Goal: Task Accomplishment & Management: Manage account settings

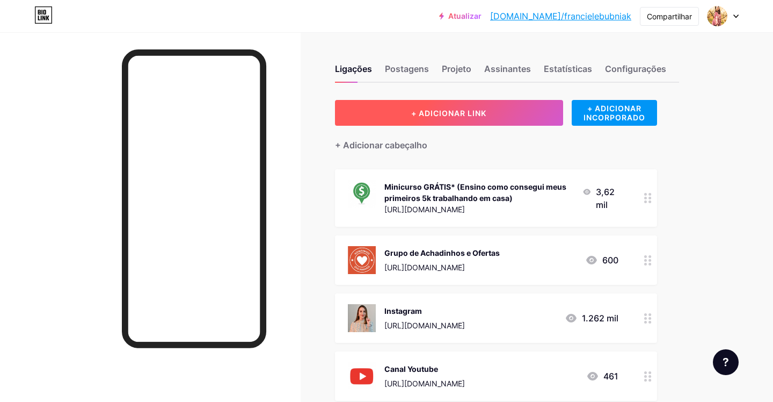
click at [492, 121] on button "+ ADICIONAR LINK" at bounding box center [449, 113] width 228 height 26
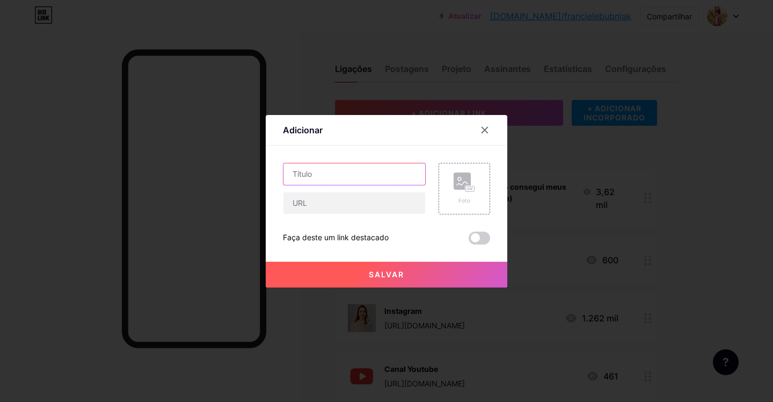
click at [333, 174] on input "text" at bounding box center [354, 173] width 142 height 21
type input "Bandeja com alças"
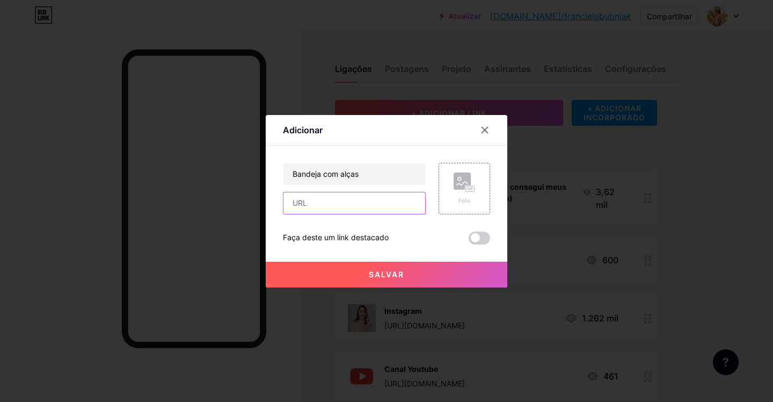
click at [329, 206] on input "text" at bounding box center [354, 202] width 142 height 21
paste input "[URL][DOMAIN_NAME]"
type input "[URL][DOMAIN_NAME]"
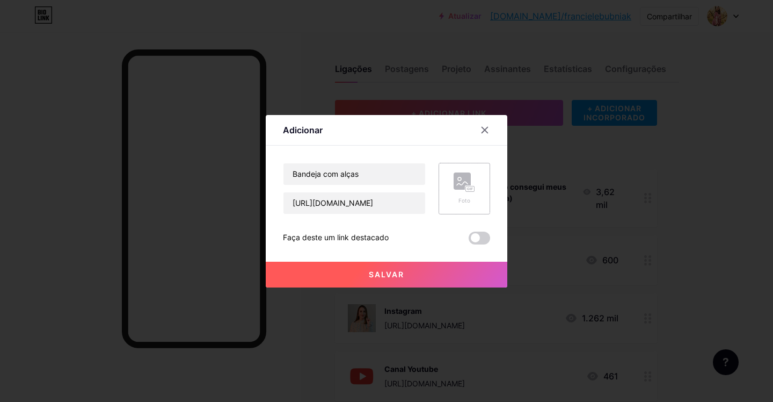
click at [443, 189] on div "Foto" at bounding box center [465, 189] width 52 height 52
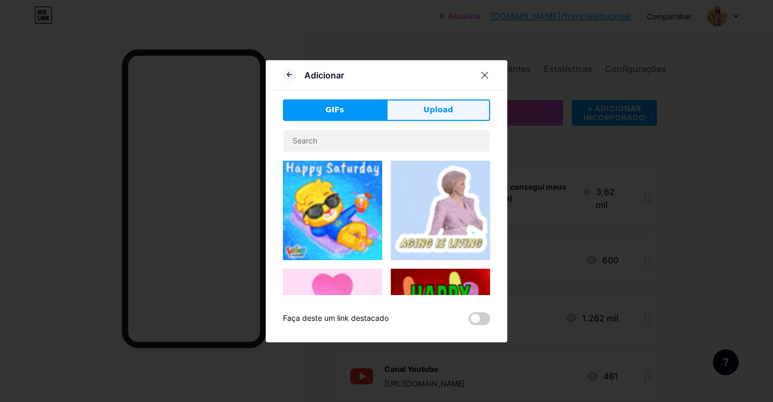
click at [461, 109] on button "Upload" at bounding box center [439, 109] width 104 height 21
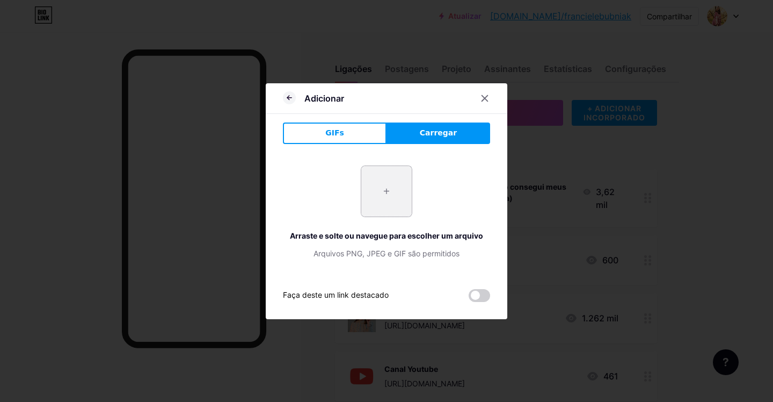
click at [383, 192] on input "file" at bounding box center [386, 191] width 50 height 50
type input "C:\fakepath\Captura de Tela [DATE] às 14.50.58.png"
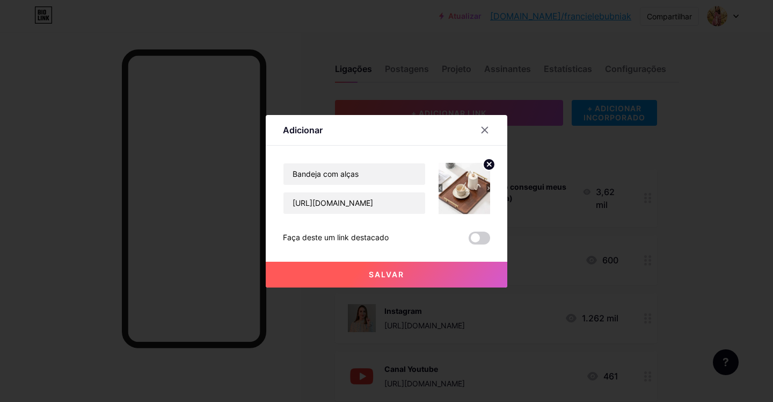
click at [430, 268] on button "Salvar" at bounding box center [387, 274] width 242 height 26
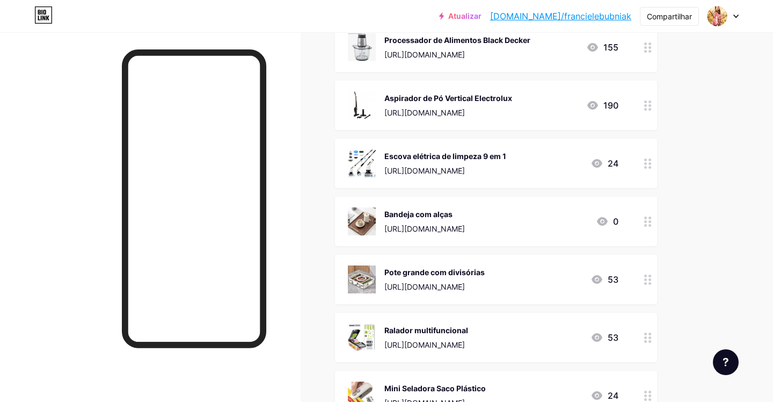
scroll to position [1199, 0]
drag, startPoint x: 642, startPoint y: 179, endPoint x: 740, endPoint y: 22, distance: 185.0
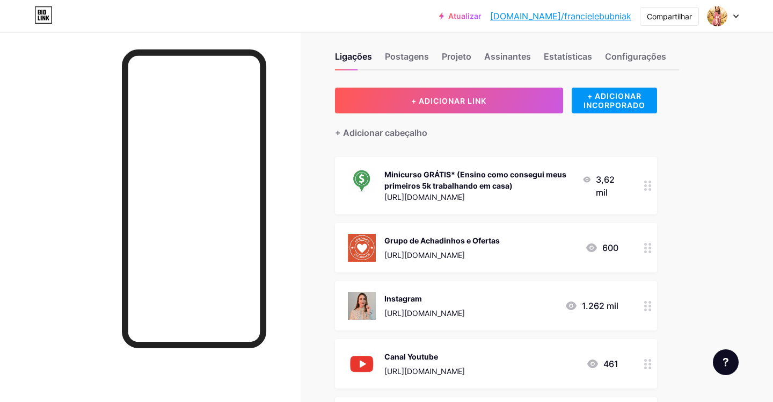
scroll to position [0, 0]
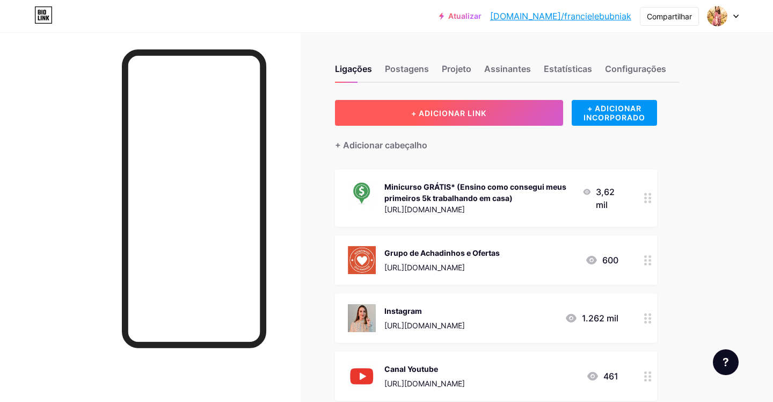
click at [473, 119] on button "+ ADICIONAR LINK" at bounding box center [449, 113] width 228 height 26
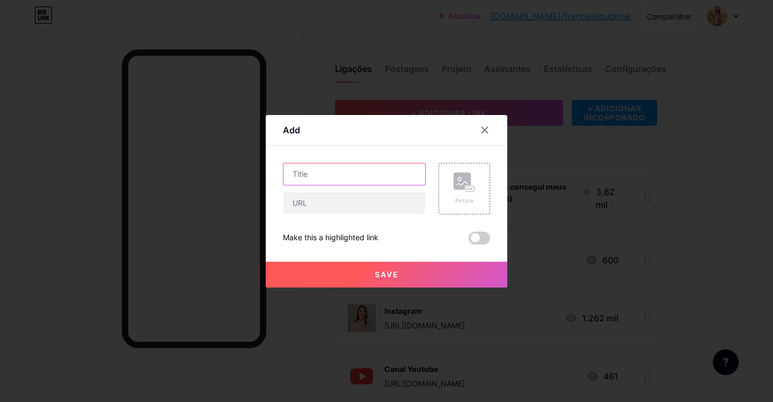
click at [341, 176] on input "text" at bounding box center [354, 173] width 142 height 21
type input "Kit 3 potes herméticos vidro"
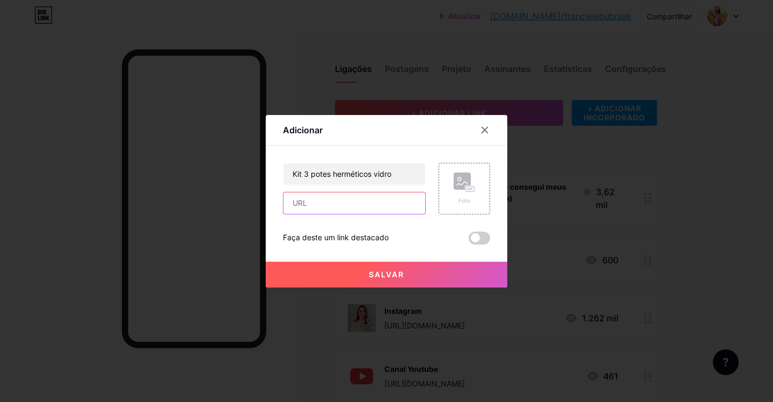
click at [346, 206] on input "text" at bounding box center [354, 202] width 142 height 21
paste input "[URL][DOMAIN_NAME]"
type input "[URL][DOMAIN_NAME]"
click at [453, 191] on div "Foto" at bounding box center [465, 189] width 52 height 52
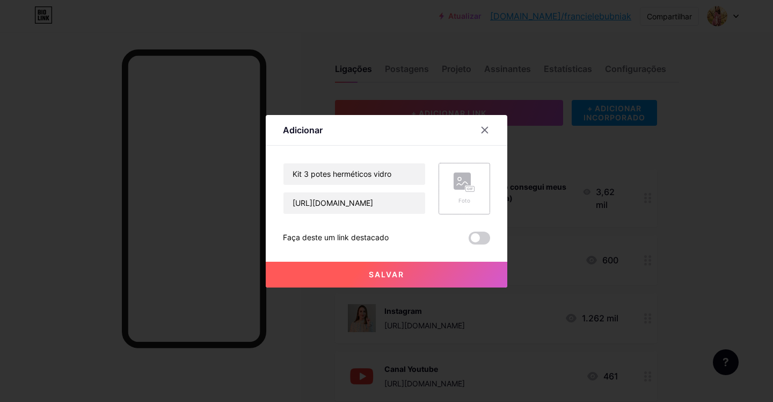
scroll to position [0, 0]
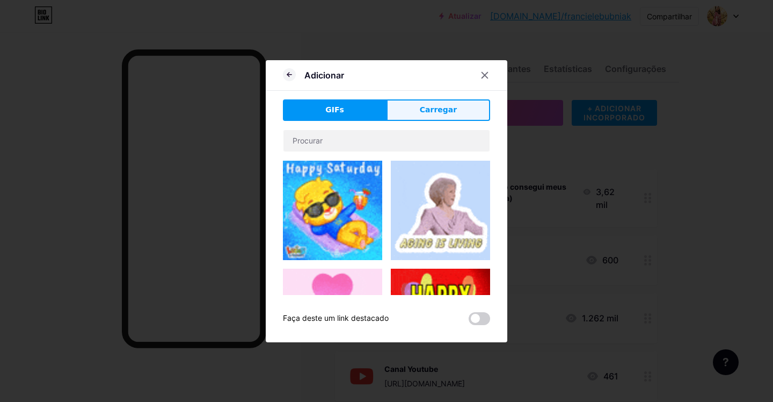
click at [432, 117] on button "Carregar" at bounding box center [439, 109] width 104 height 21
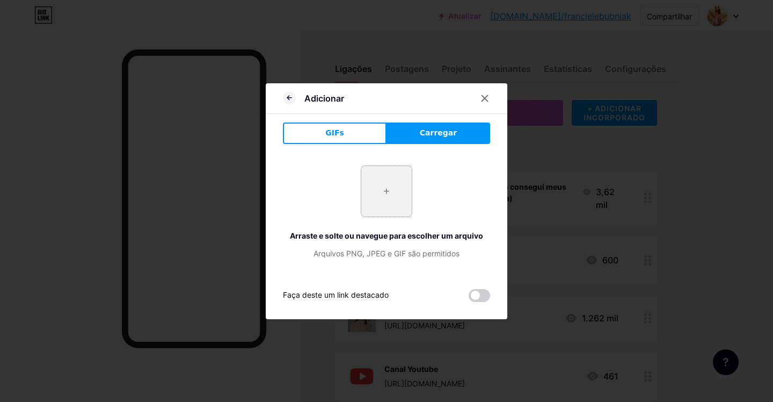
click at [372, 195] on input "file" at bounding box center [386, 191] width 50 height 50
type input "C:\fakepath\Captura de Tela [DATE] às 14.53.32.png"
click at [476, 188] on div "+ Arraste e solte ou navegue para escolher um arquivo Arquivos PNG, JPEG e GIF …" at bounding box center [386, 211] width 207 height 93
click at [312, 104] on div "Adicionar" at bounding box center [324, 98] width 40 height 13
click at [286, 94] on icon at bounding box center [289, 97] width 13 height 13
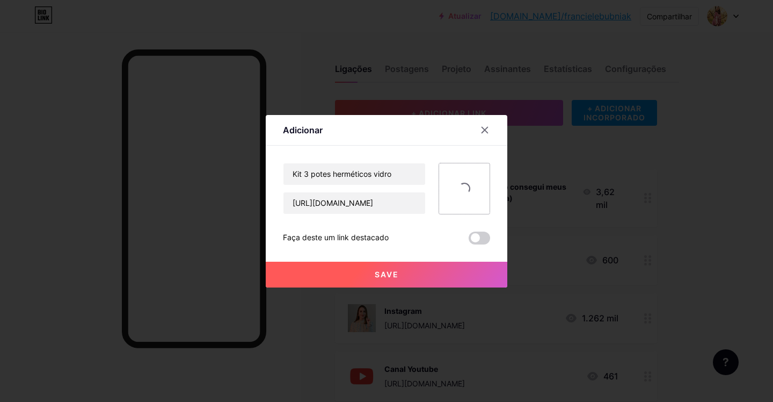
click at [457, 190] on div at bounding box center [465, 189] width 52 height 52
click at [406, 277] on button "Save" at bounding box center [387, 274] width 242 height 26
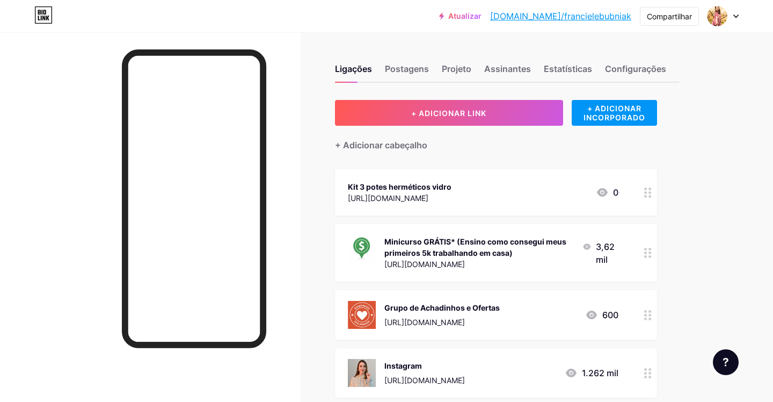
click at [525, 181] on div "Kit 3 potes herméticos vidro [URL][DOMAIN_NAME] 0" at bounding box center [483, 192] width 271 height 25
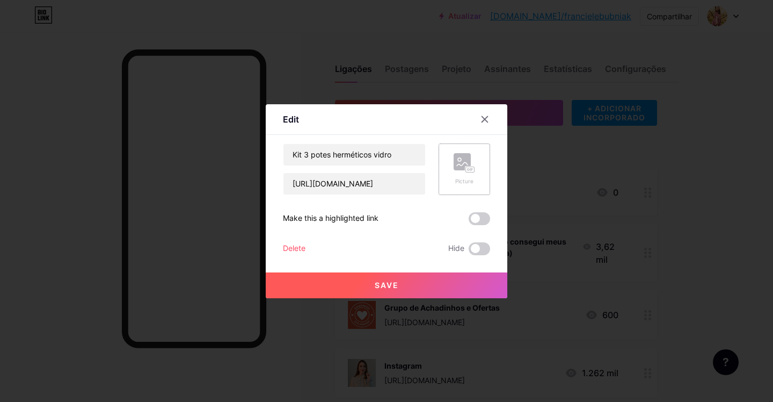
click at [487, 169] on div "Picture" at bounding box center [465, 169] width 52 height 52
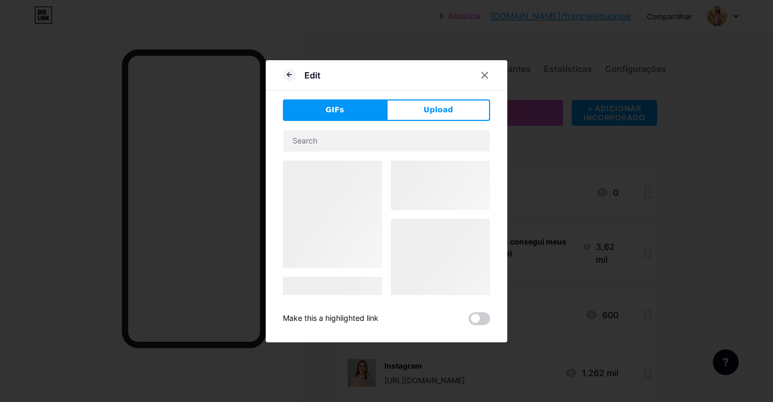
click at [425, 104] on button "Upload" at bounding box center [439, 109] width 104 height 21
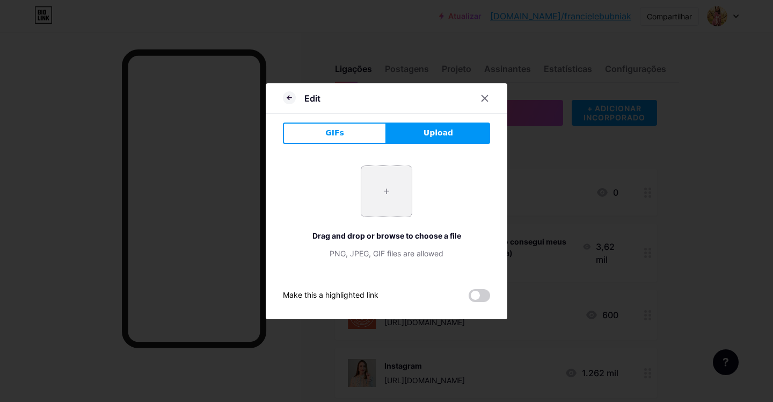
click at [363, 187] on input "file" at bounding box center [386, 191] width 50 height 50
type input "C:\fakepath\Captura de Tela [DATE] às 14.53.32.png"
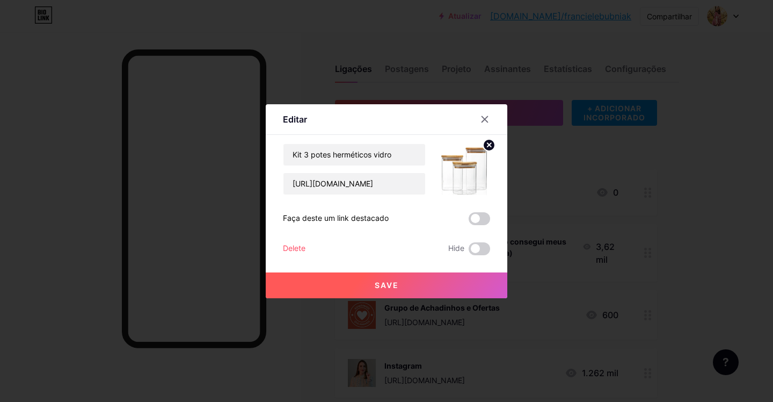
click at [461, 285] on button "Save" at bounding box center [387, 285] width 242 height 26
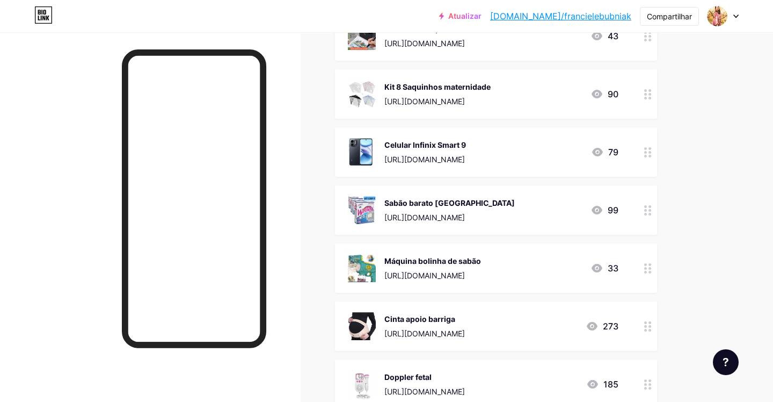
scroll to position [3125, 0]
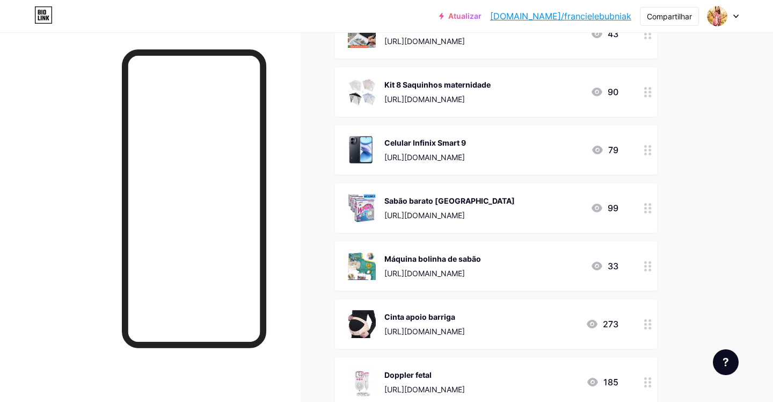
click at [635, 153] on div "Celular Infinix Smart 9 [URL][DOMAIN_NAME] 79" at bounding box center [496, 149] width 322 height 49
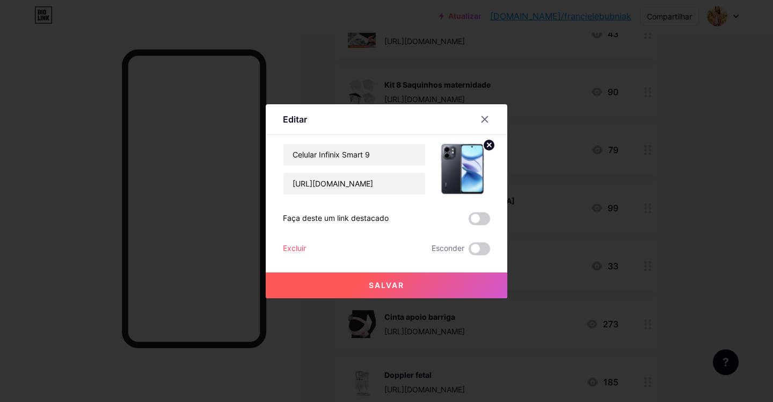
click at [304, 248] on font "Excluir" at bounding box center [294, 247] width 23 height 9
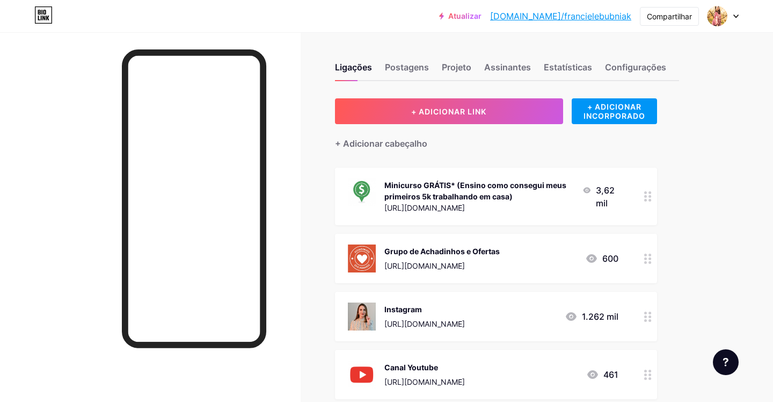
scroll to position [2, 0]
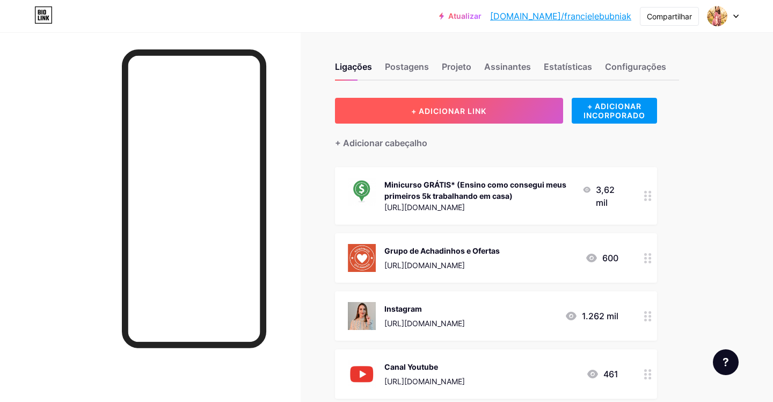
click at [496, 98] on button "+ ADICIONAR LINK" at bounding box center [449, 111] width 228 height 26
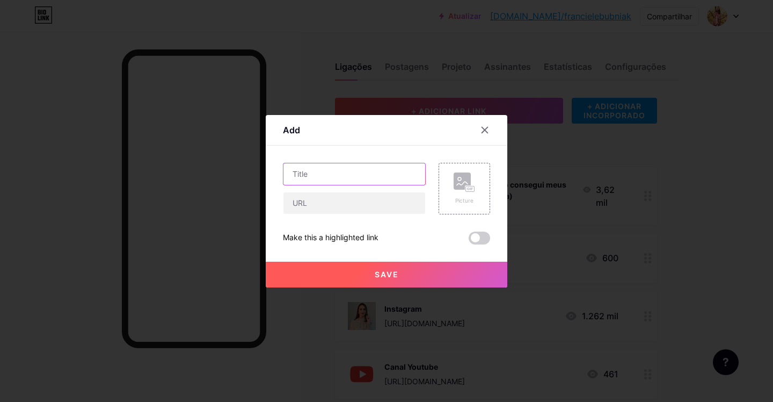
click at [334, 171] on input "text" at bounding box center [354, 173] width 142 height 21
type input "Kit 2 copos café parede dupla"
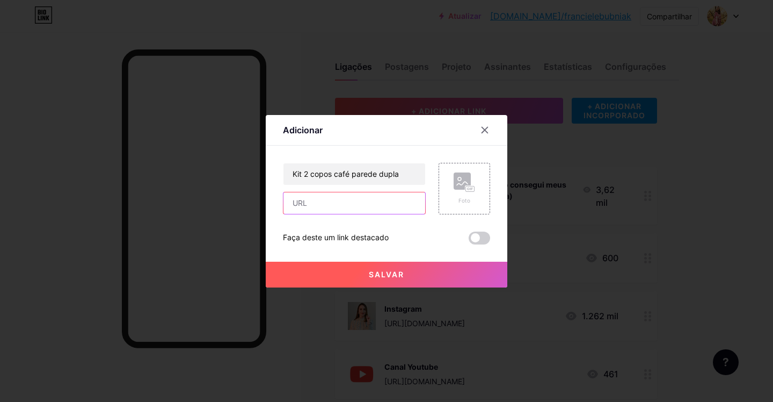
click at [350, 202] on input "text" at bounding box center [354, 202] width 142 height 21
paste input "[URL][DOMAIN_NAME]"
type input "[URL][DOMAIN_NAME]"
paste input "[URL][DOMAIN_NAME]"
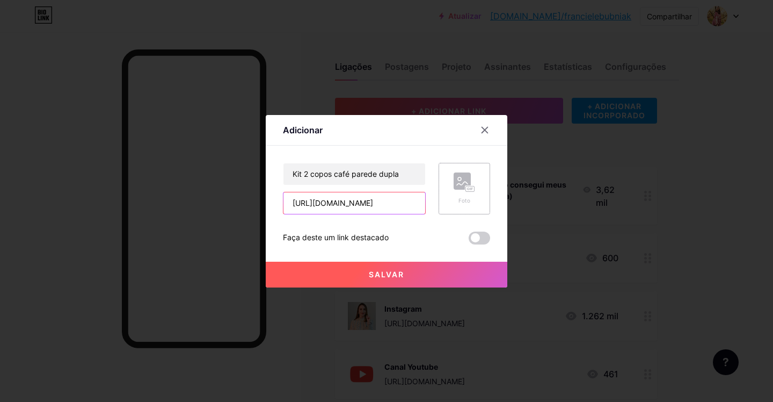
scroll to position [0, 9]
type input "[URL][DOMAIN_NAME]"
click at [462, 202] on font "Foto" at bounding box center [465, 200] width 12 height 6
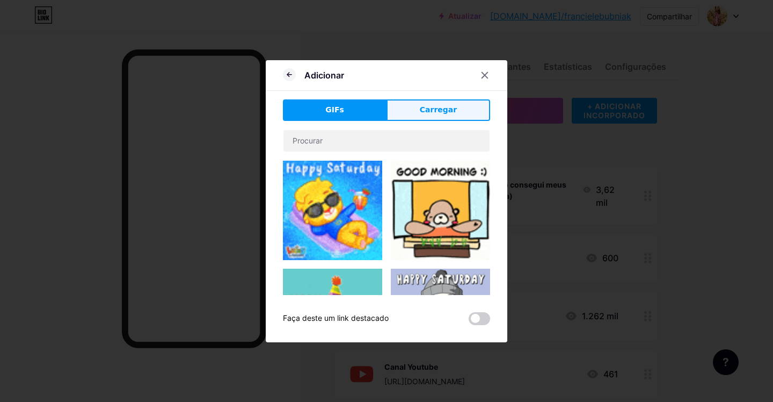
click at [429, 118] on button "Carregar" at bounding box center [439, 109] width 104 height 21
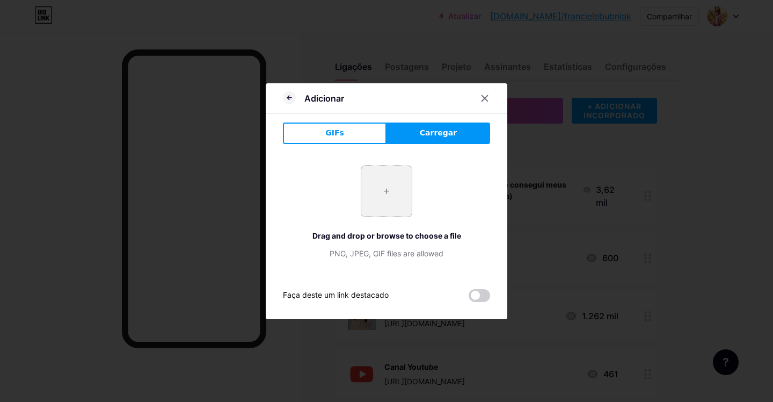
click at [384, 203] on input "file" at bounding box center [386, 191] width 50 height 50
type input "C:\fakepath\Captura de Tela [DATE] às [DATE].png"
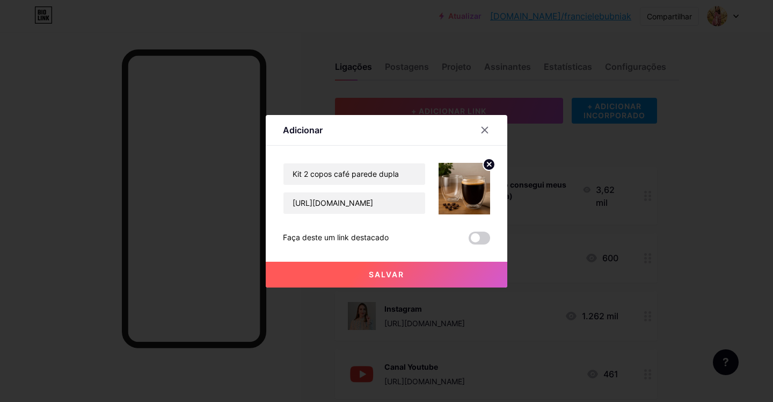
click at [408, 271] on button "Salvar" at bounding box center [387, 274] width 242 height 26
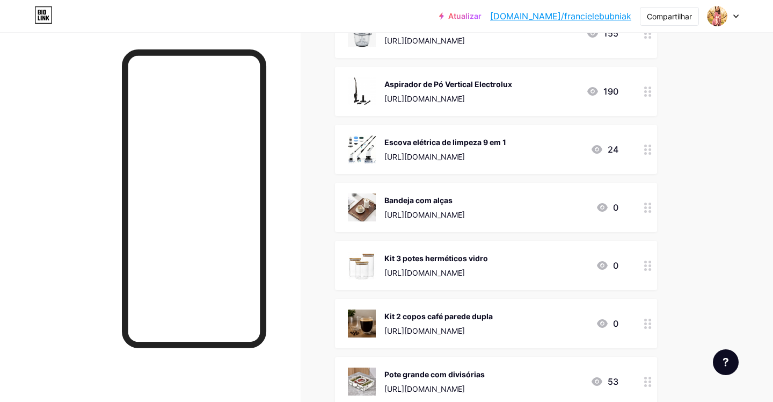
scroll to position [1212, 0]
drag, startPoint x: 646, startPoint y: 121, endPoint x: 700, endPoint y: 8, distance: 125.4
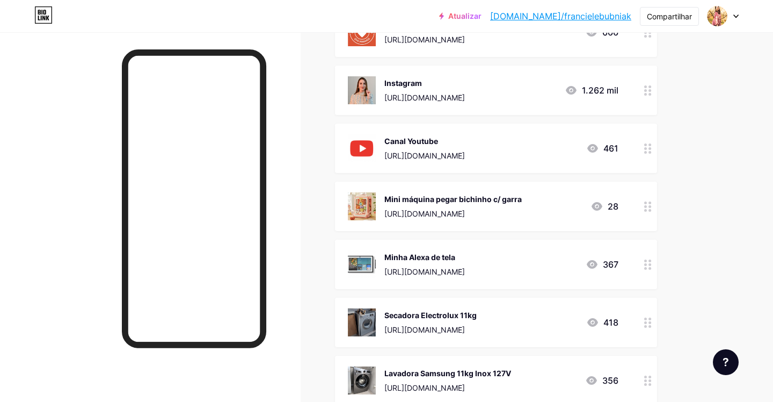
scroll to position [0, 0]
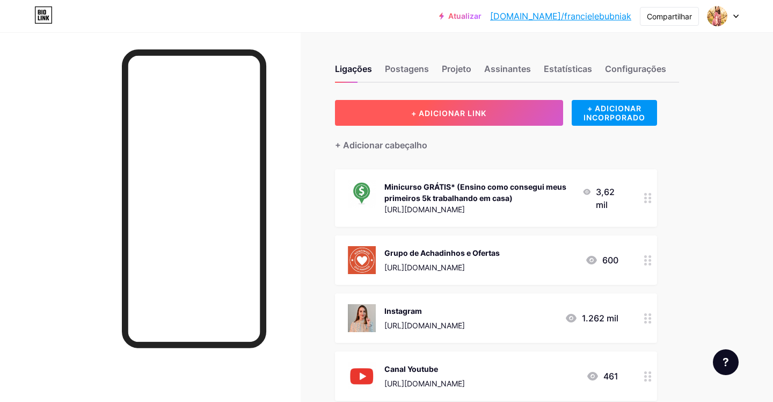
click at [532, 115] on button "+ ADICIONAR LINK" at bounding box center [449, 113] width 228 height 26
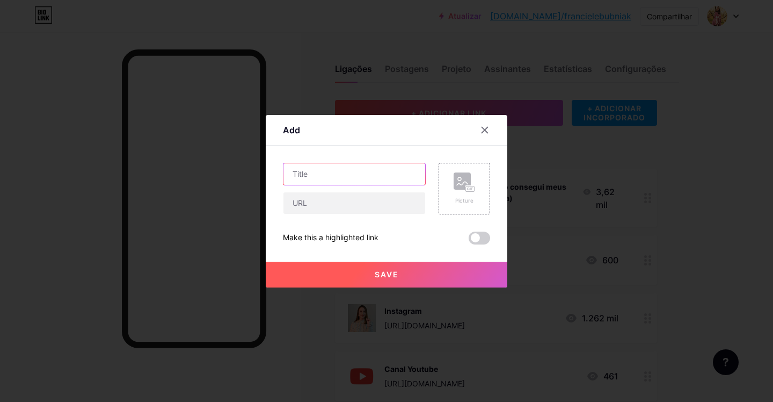
click at [373, 170] on input "text" at bounding box center [354, 173] width 142 height 21
type input "Tinta Spray branco fosco"
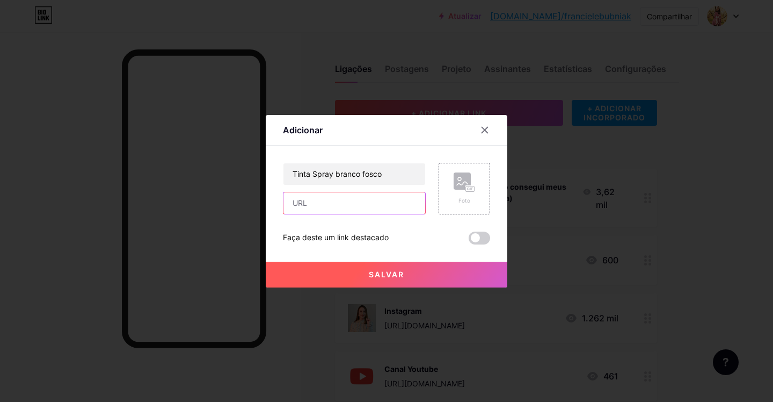
click at [364, 204] on input "text" at bounding box center [354, 202] width 142 height 21
paste input "[URL][DOMAIN_NAME]"
type input "[URL][DOMAIN_NAME]"
click at [458, 201] on div "Foto" at bounding box center [464, 201] width 21 height 8
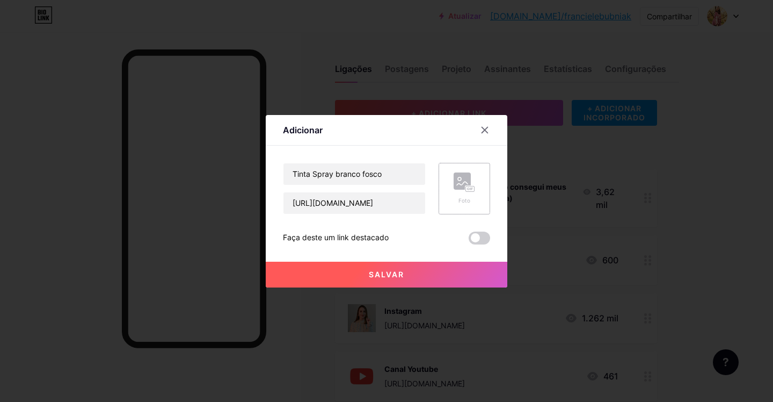
scroll to position [0, 0]
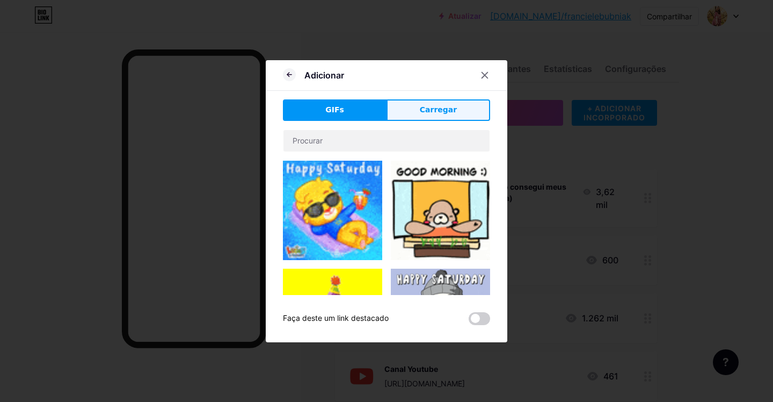
click at [457, 110] on button "Carregar" at bounding box center [439, 109] width 104 height 21
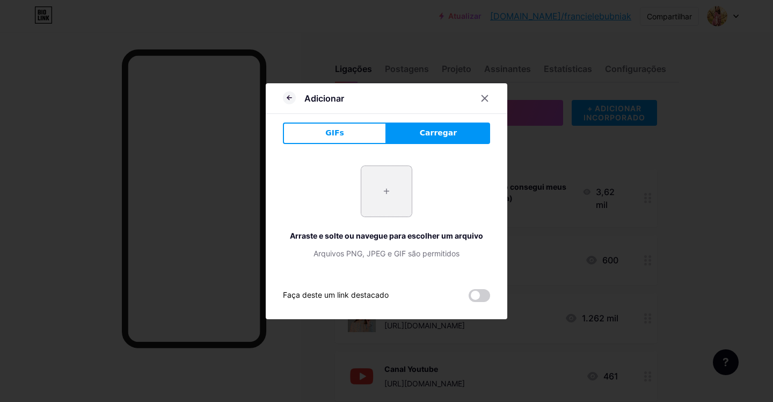
click at [394, 192] on input "file" at bounding box center [386, 191] width 50 height 50
type input "C:\fakepath\Captura de Tela [DATE] às [DATE].png"
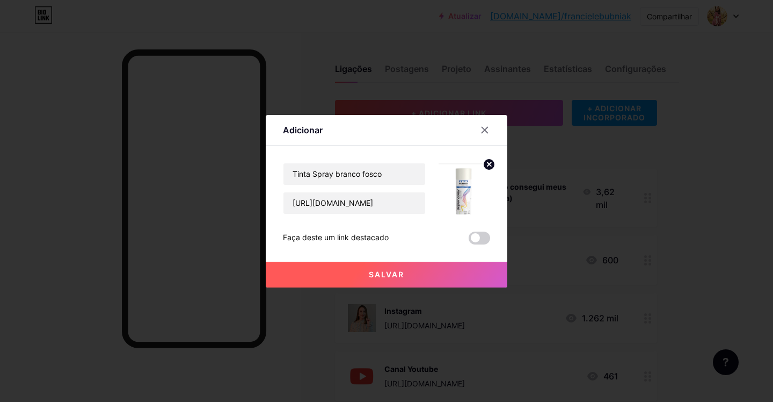
click at [454, 280] on button "Salvar" at bounding box center [387, 274] width 242 height 26
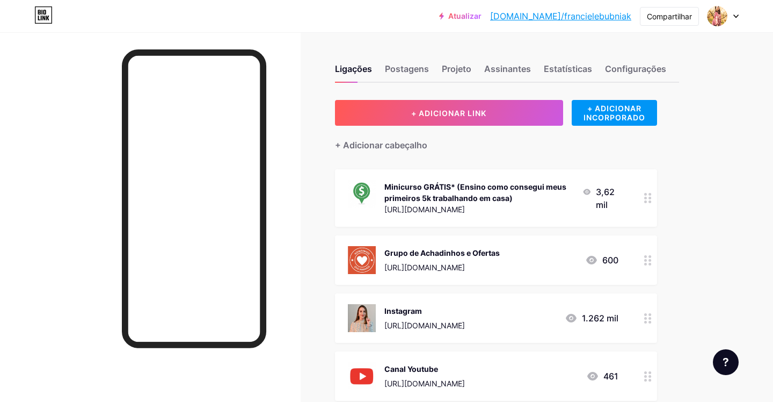
drag, startPoint x: 647, startPoint y: 193, endPoint x: 127, endPoint y: 72, distance: 534.0
